Goal: Navigation & Orientation: Go to known website

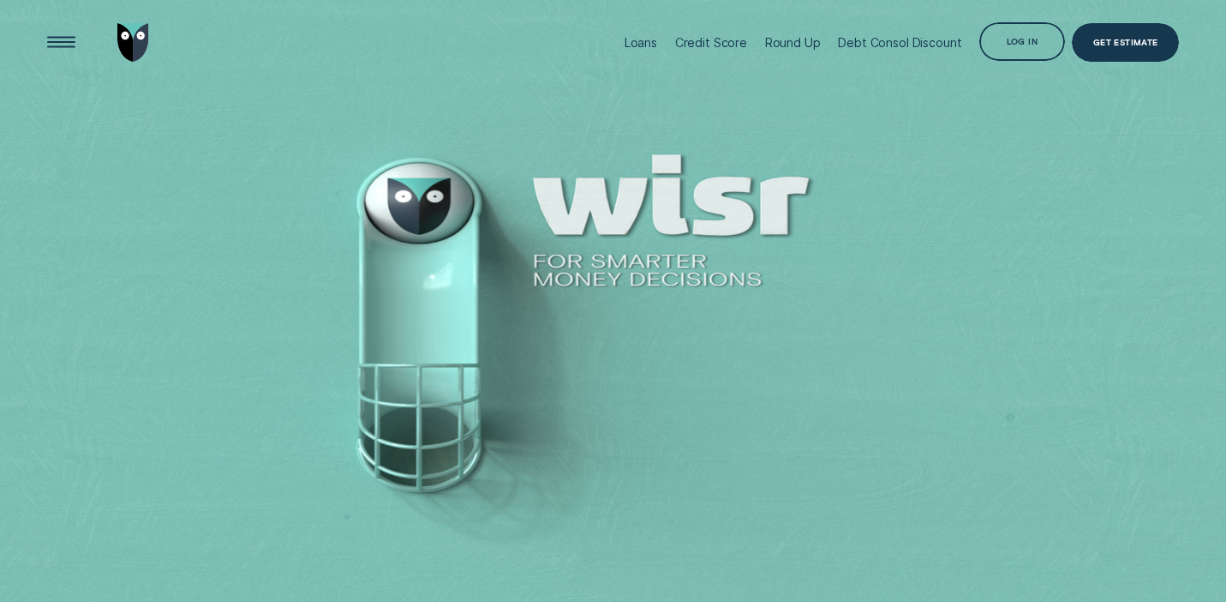
click at [1003, 45] on div "Log in" at bounding box center [1021, 41] width 85 height 39
click at [1028, 39] on div "Log in" at bounding box center [1022, 43] width 31 height 8
click at [1035, 46] on div "Log in" at bounding box center [1022, 43] width 31 height 8
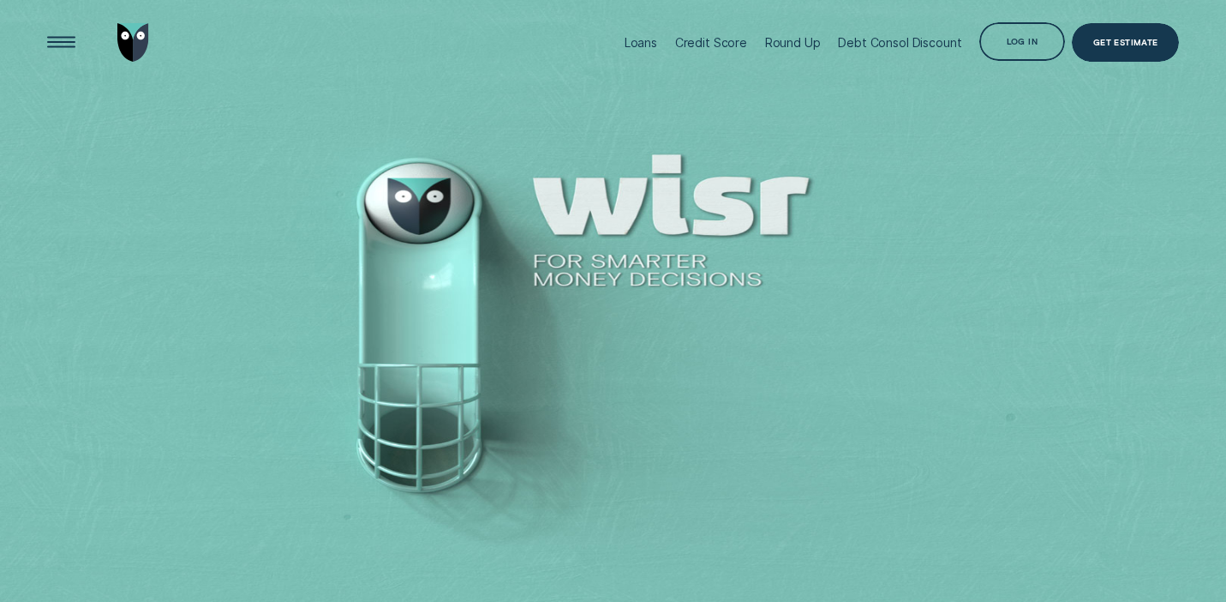
click at [1035, 46] on div "Log in" at bounding box center [1022, 43] width 31 height 8
